Goal: Navigation & Orientation: Find specific page/section

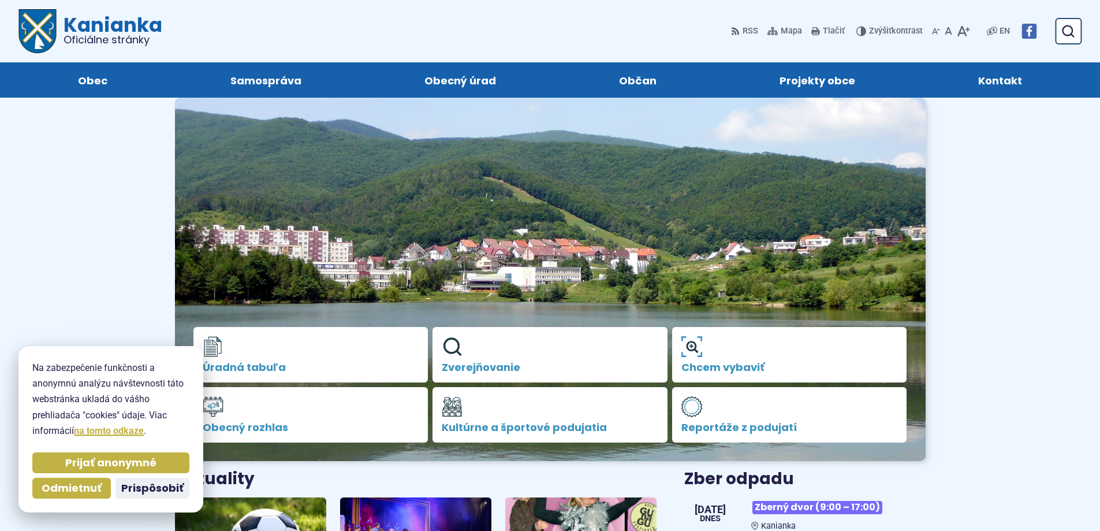
scroll to position [154, 0]
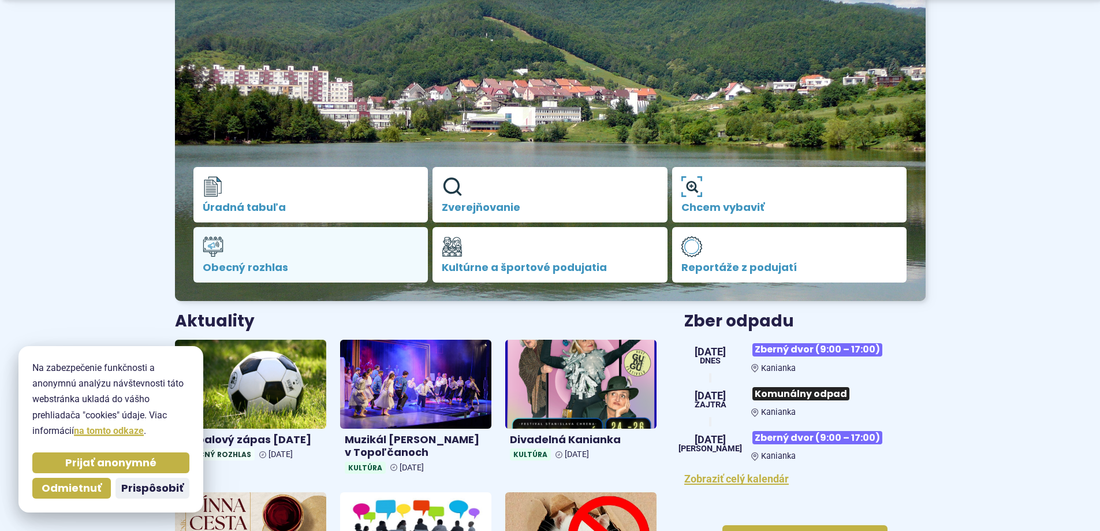
click at [247, 243] on link "Obecný rozhlas" at bounding box center [310, 254] width 235 height 55
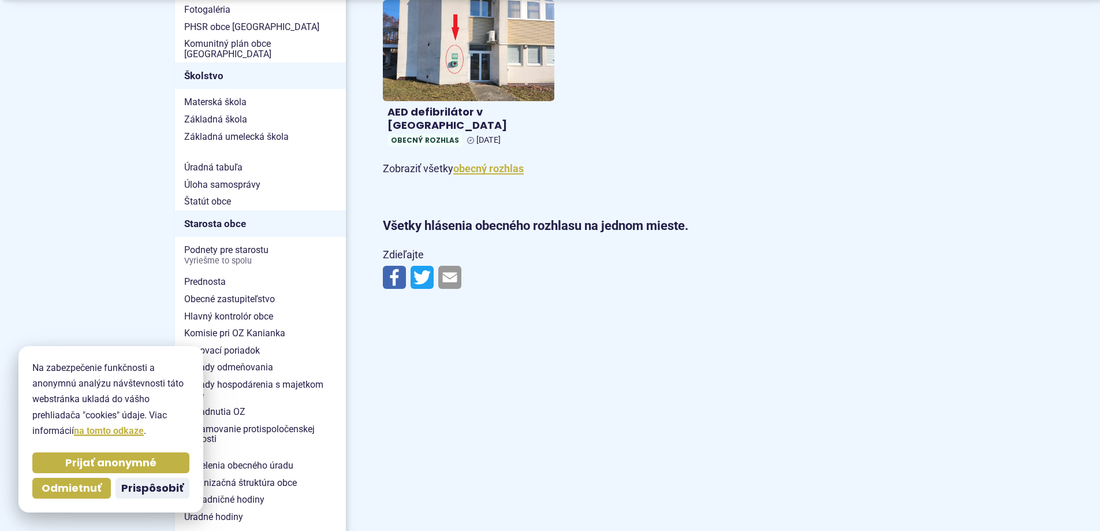
scroll to position [770, 0]
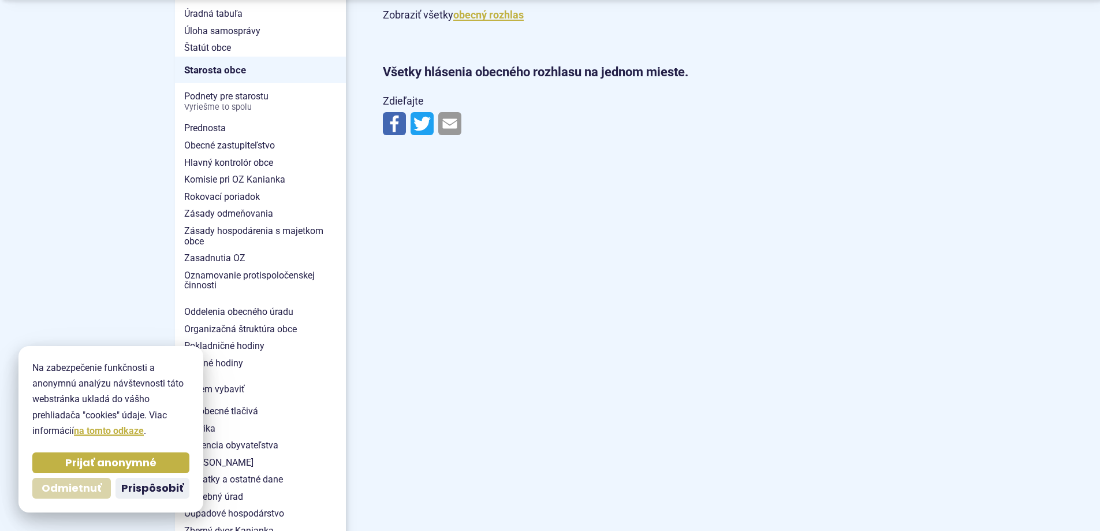
click at [82, 488] on span "Odmietnuť" at bounding box center [72, 488] width 60 height 13
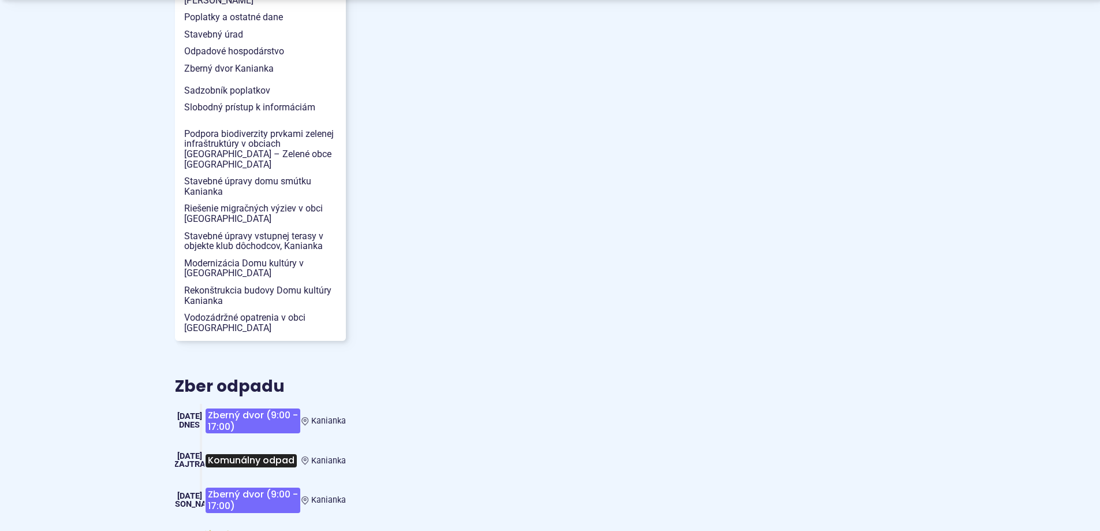
scroll to position [1386, 0]
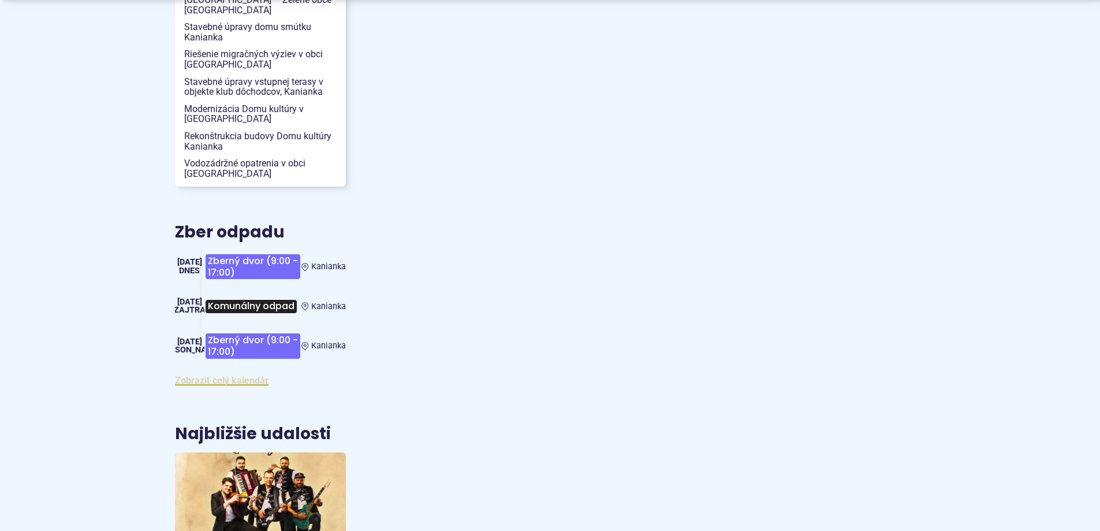
click at [254, 375] on link "Zobraziť celý kalendár" at bounding box center [222, 380] width 94 height 11
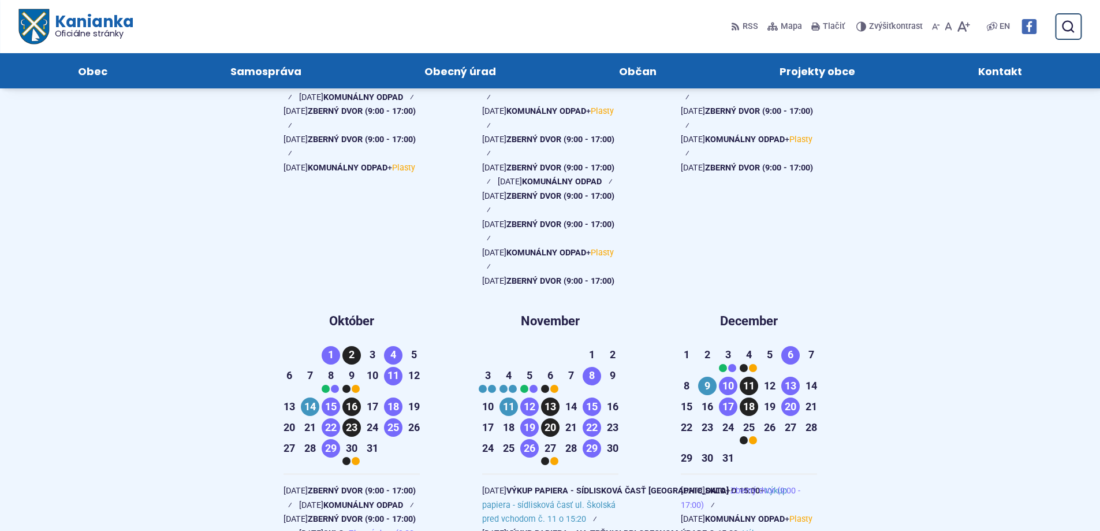
scroll to position [1386, 0]
